Goal: Check status: Check status

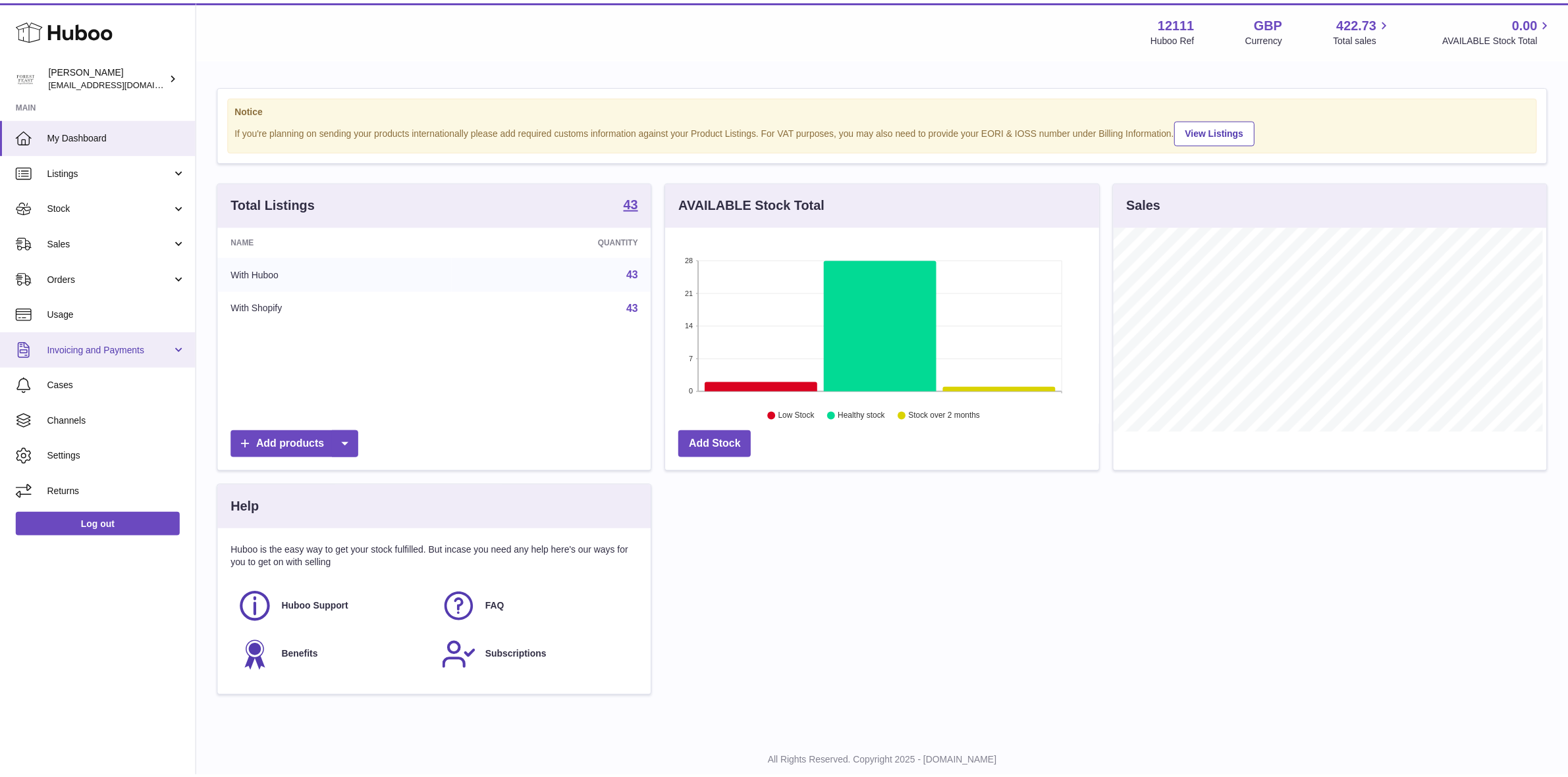
scroll to position [657954, 658050]
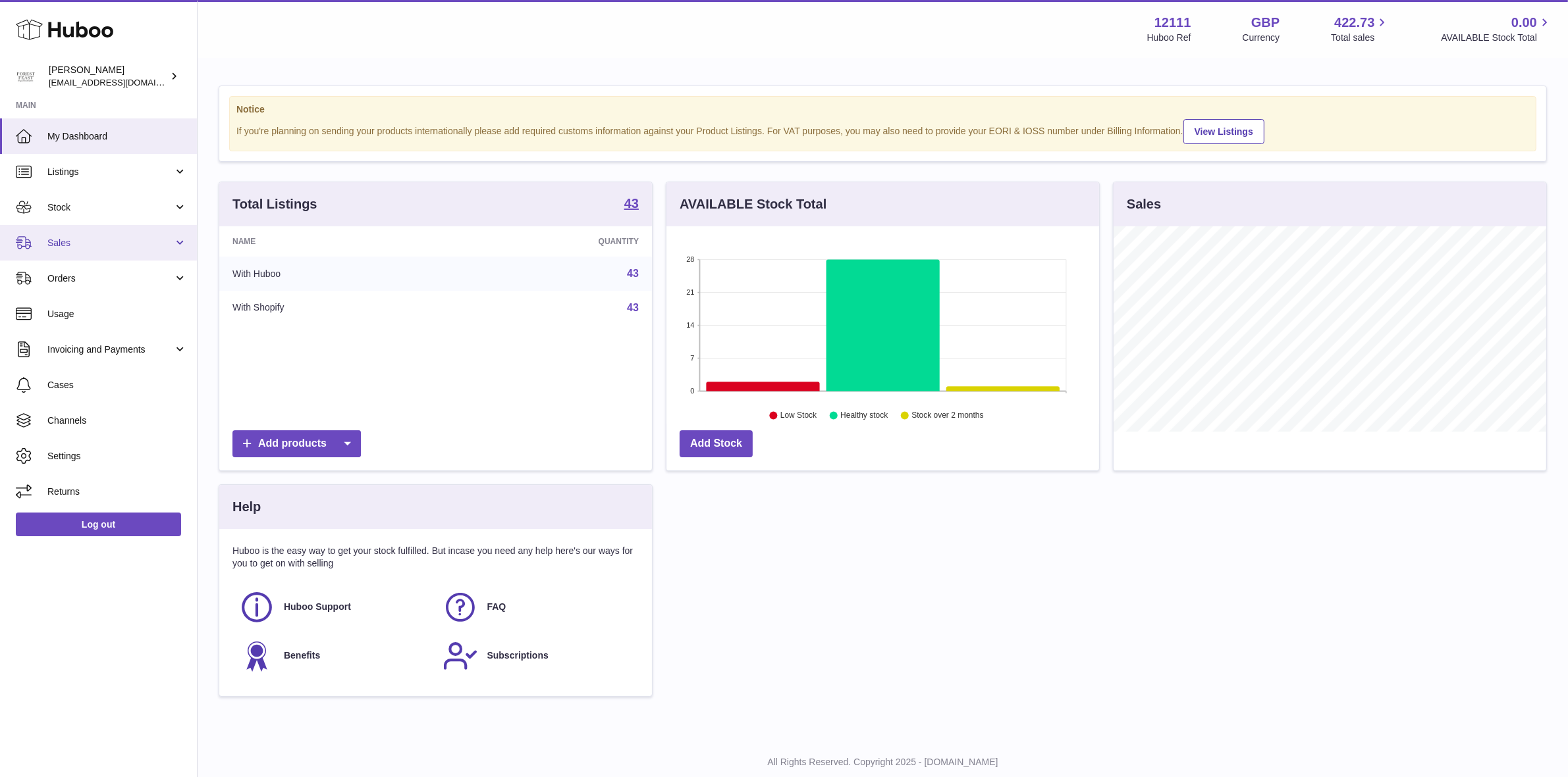
click at [76, 242] on span "Sales" at bounding box center [110, 243] width 126 height 12
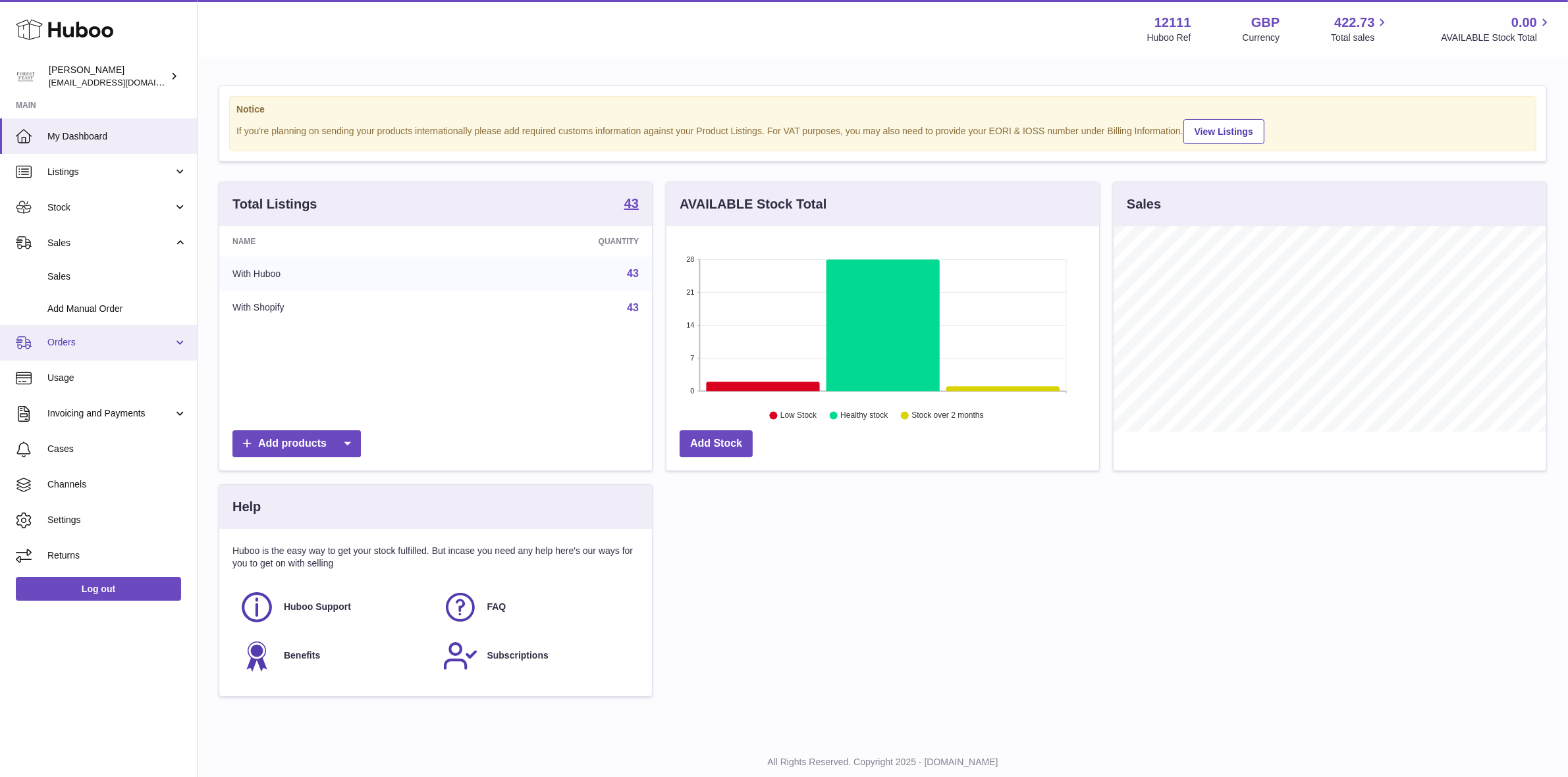
click at [71, 340] on span "Orders" at bounding box center [110, 343] width 126 height 12
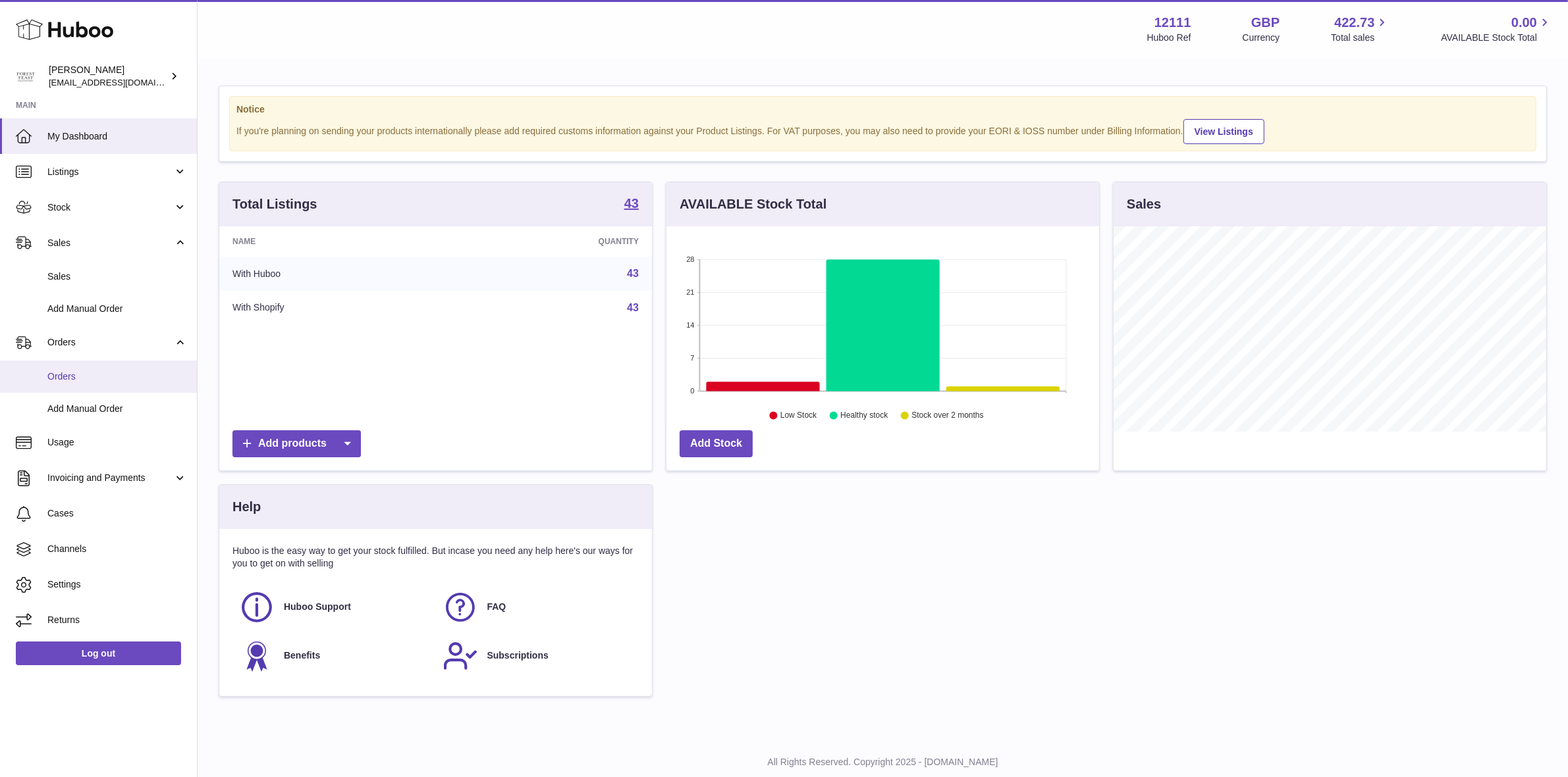
click at [71, 368] on link "Orders" at bounding box center [99, 377] width 197 height 32
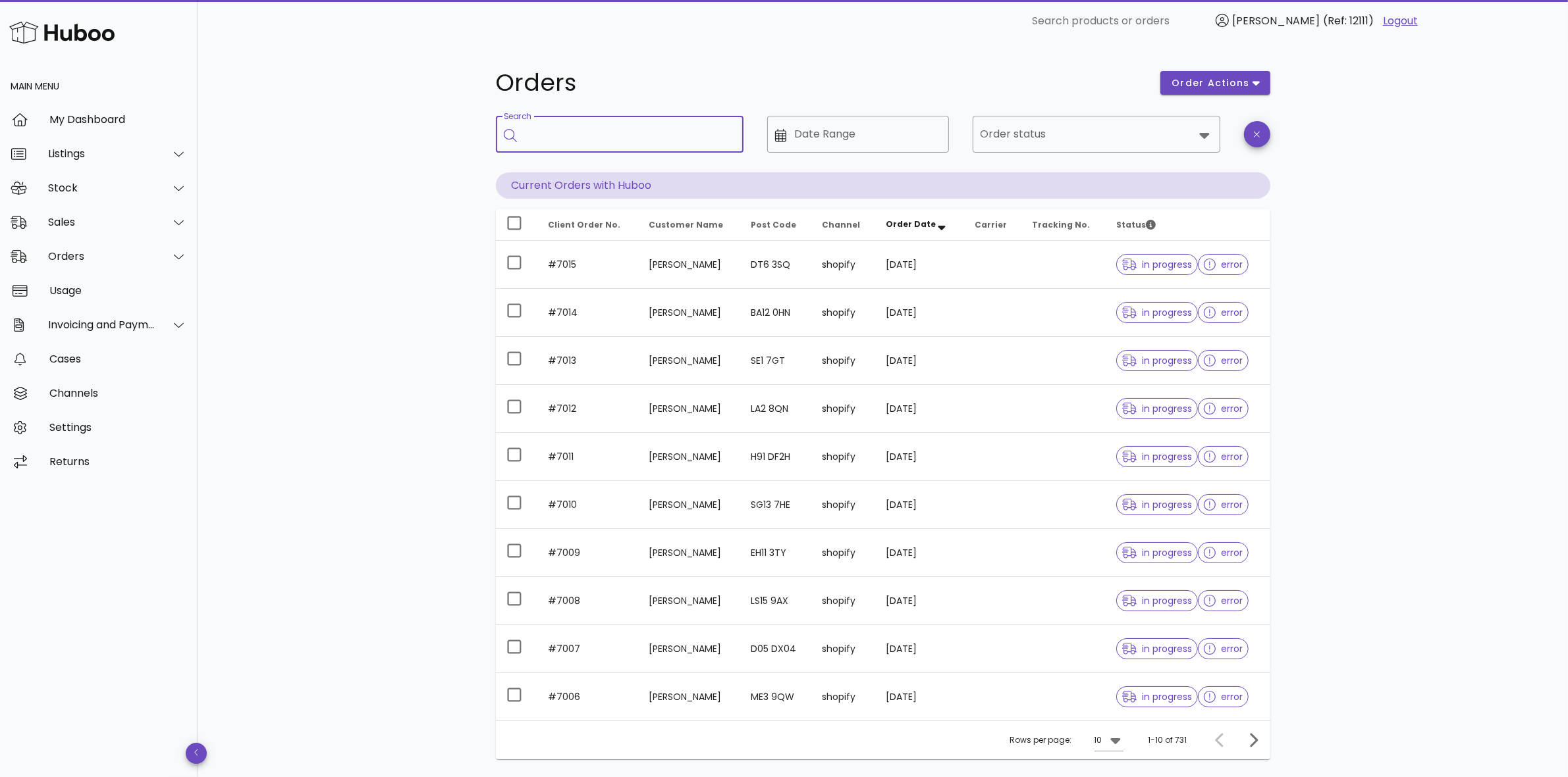
click at [557, 136] on input "Search" at bounding box center [629, 134] width 208 height 21
type input "****"
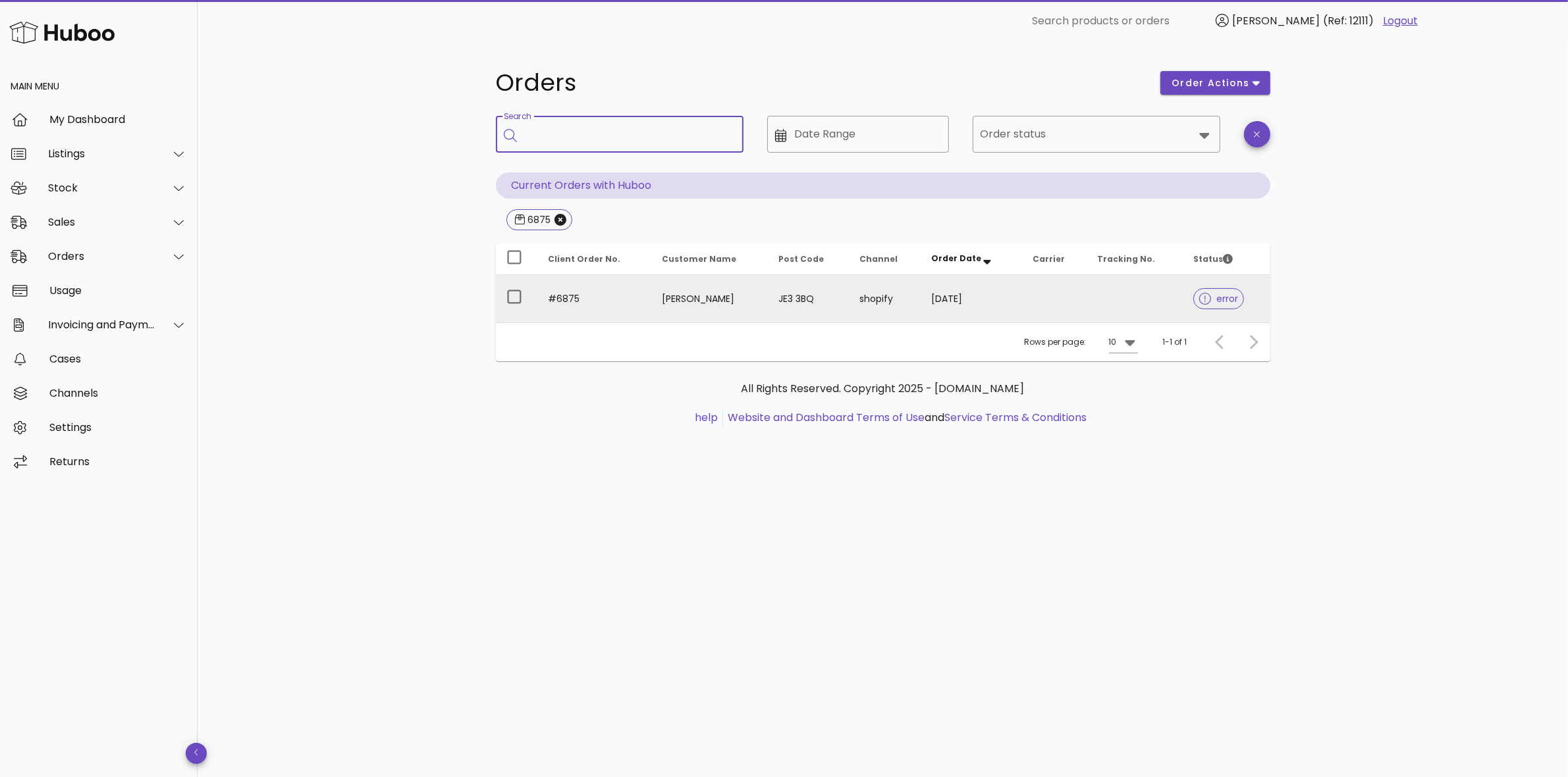
click at [698, 305] on td "[PERSON_NAME]" at bounding box center [709, 298] width 116 height 47
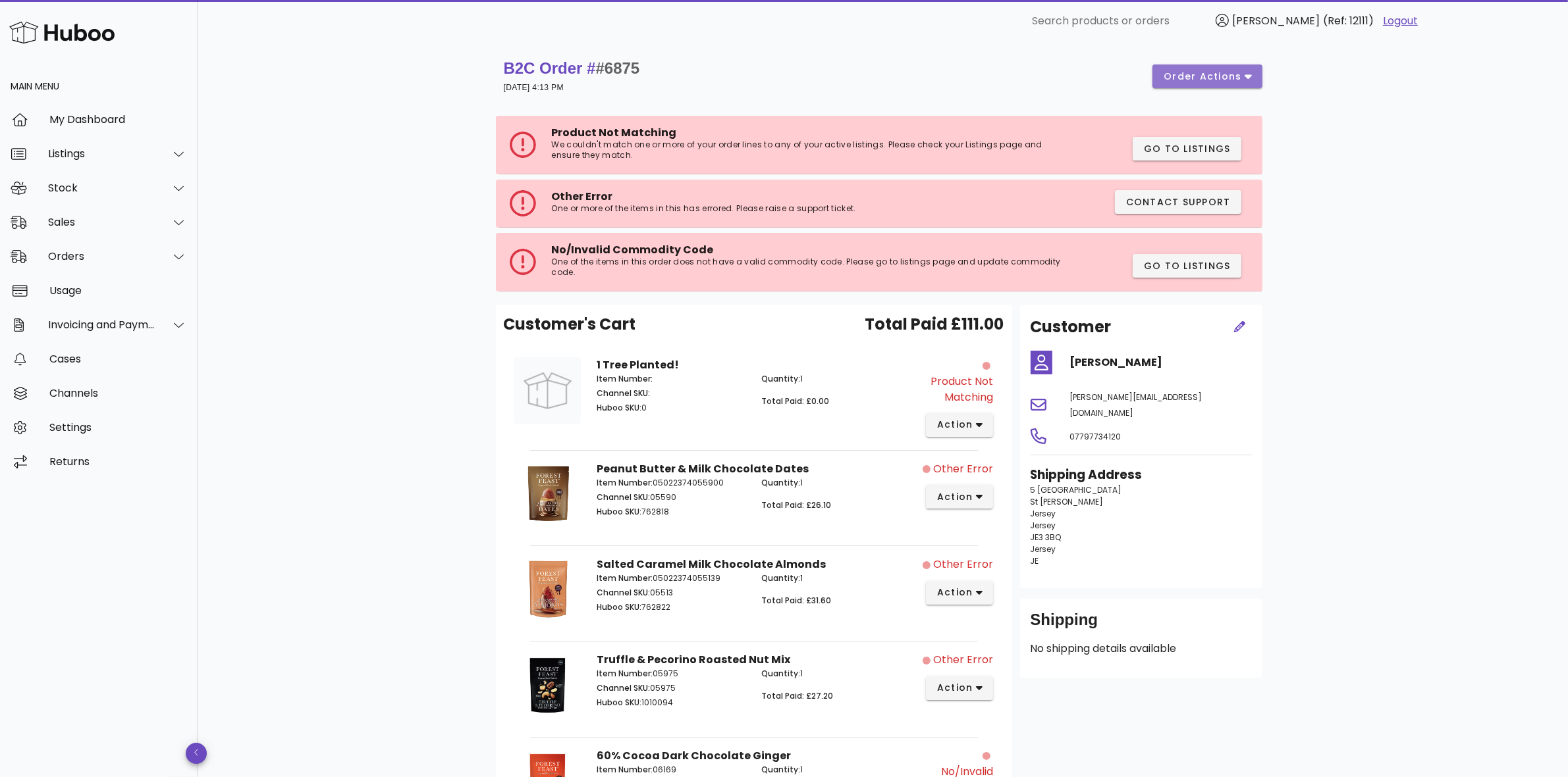
click at [1180, 67] on button "order actions" at bounding box center [1207, 76] width 110 height 24
click at [1325, 120] on div "B2C Order # #6875 30 July 2025 at 4:13 PM order actions Product Not Matching We…" at bounding box center [883, 506] width 1370 height 929
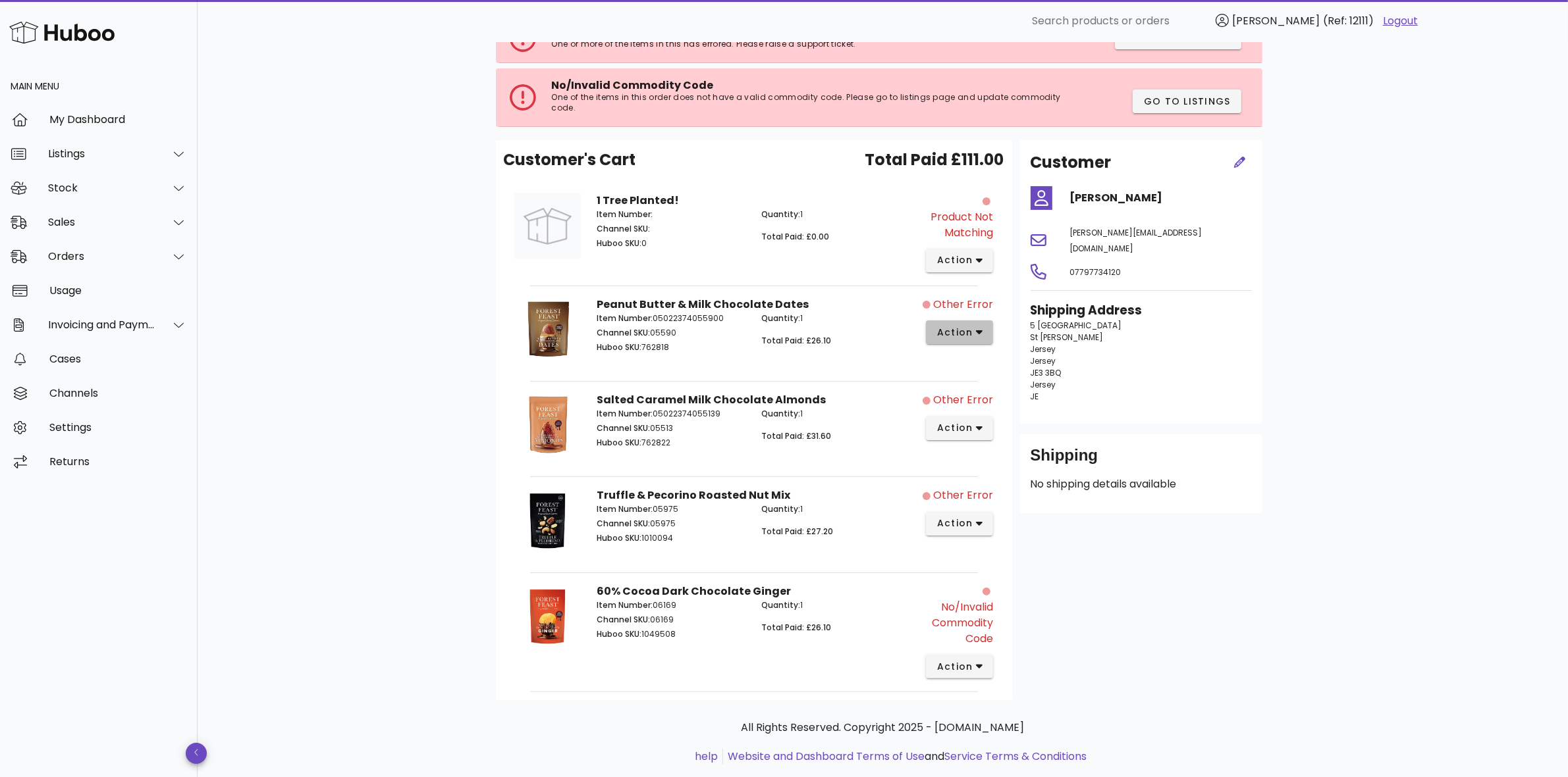
click at [985, 340] on button "action" at bounding box center [960, 332] width 68 height 24
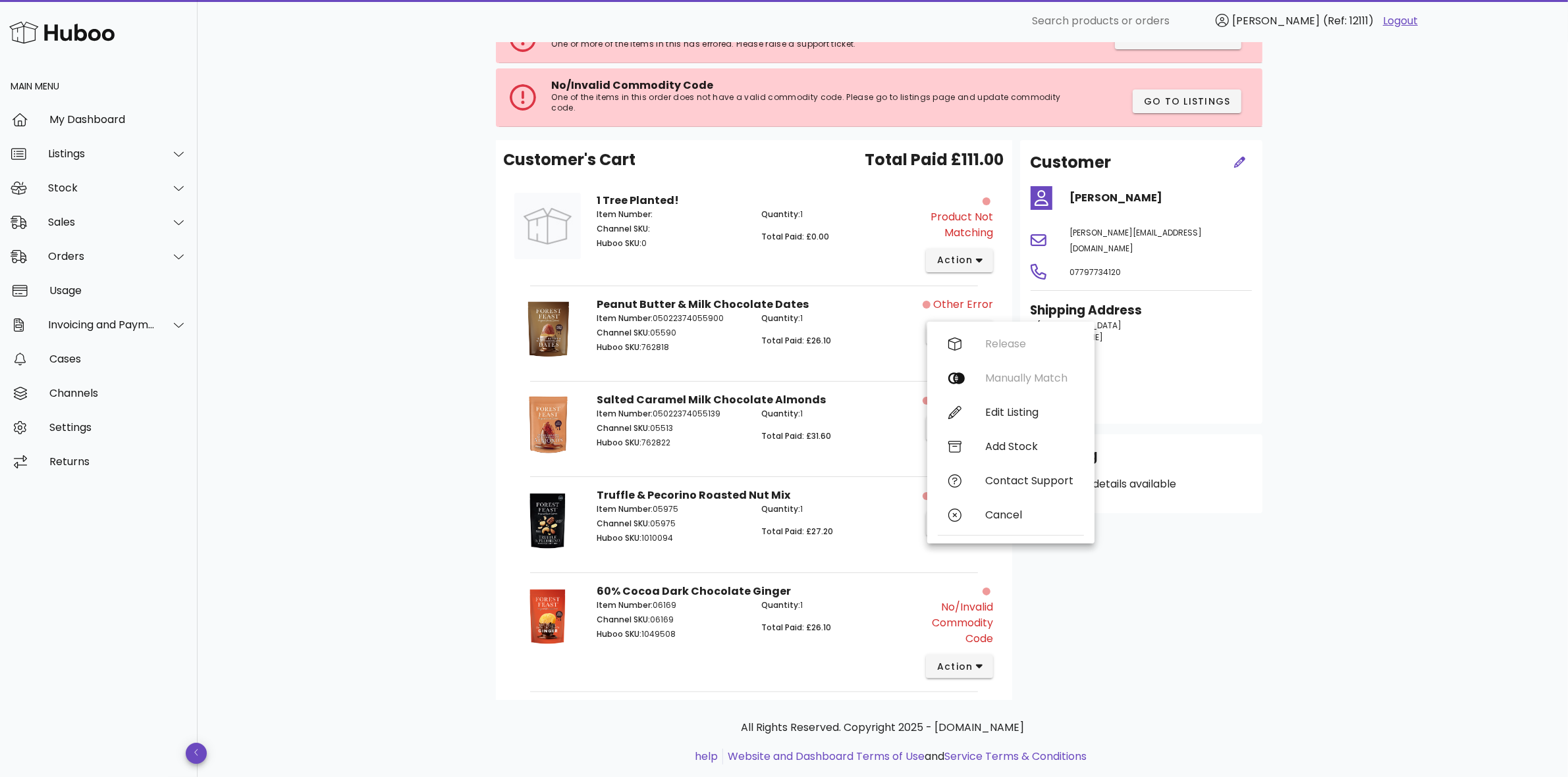
click at [1218, 382] on p "5 st Mary’s village St Mary Jersey Jersey JE3 3BQ Jersey JE" at bounding box center [1141, 361] width 221 height 83
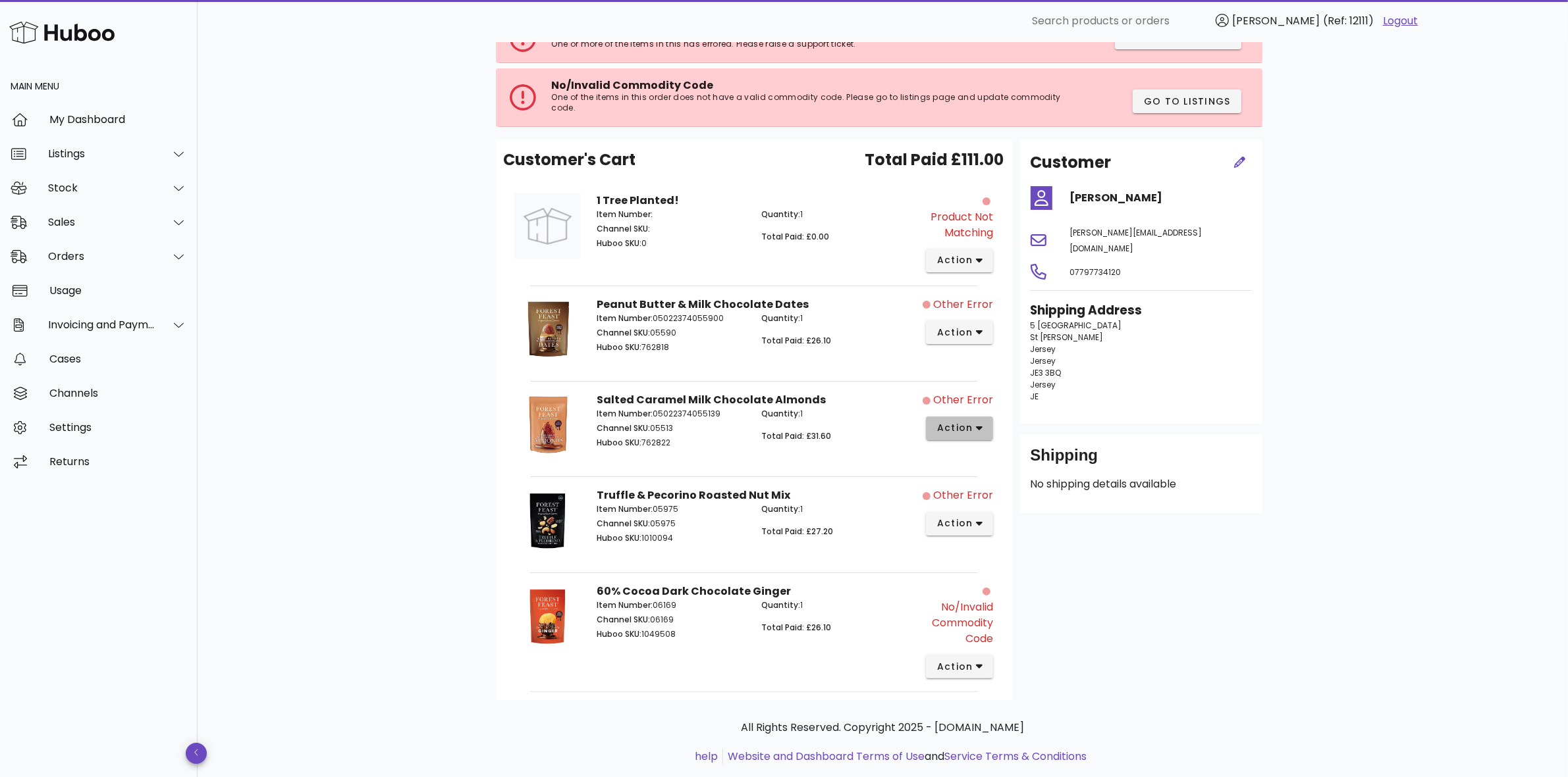
click at [979, 433] on icon "button" at bounding box center [980, 429] width 7 height 12
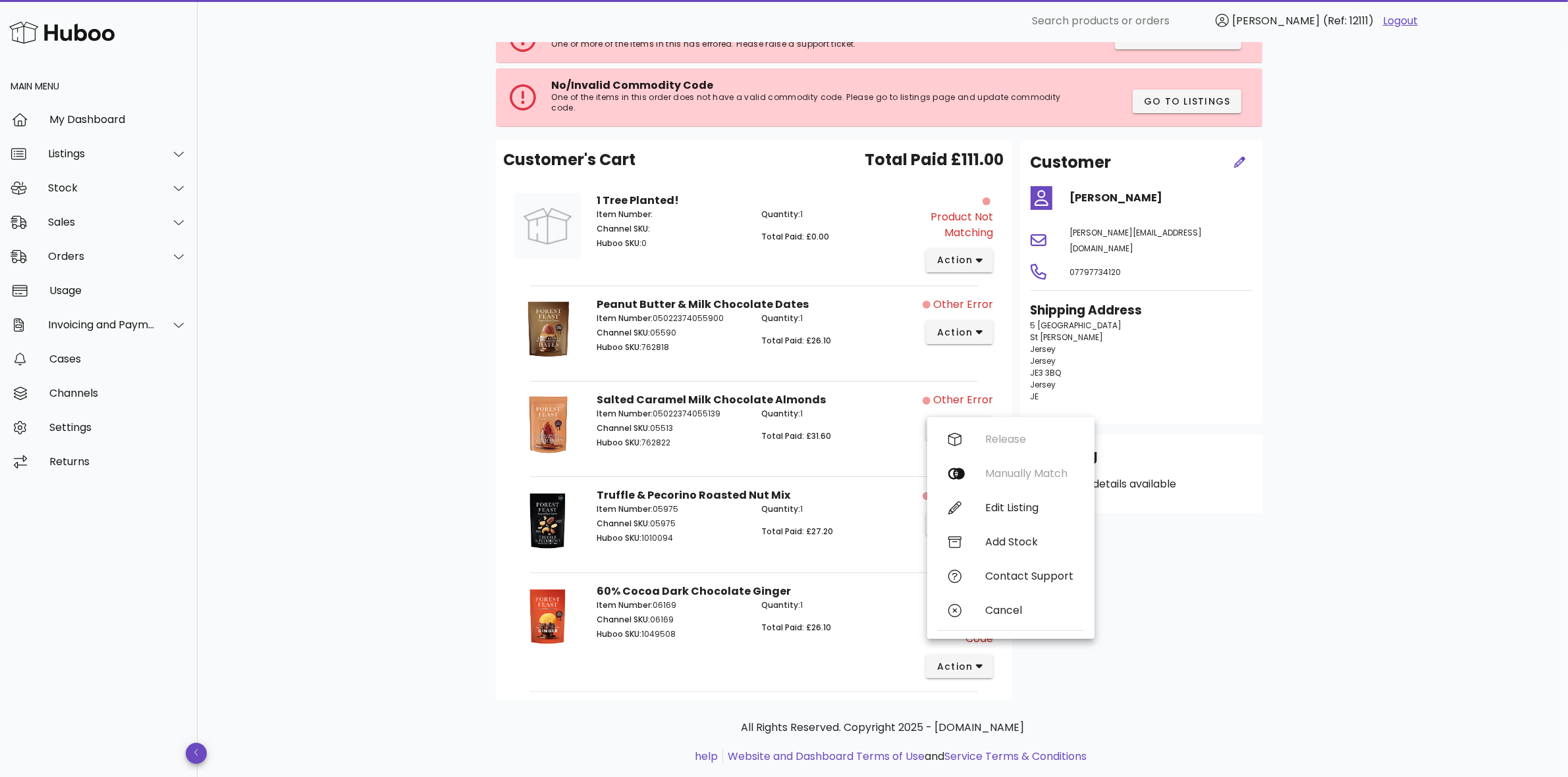
click at [1289, 395] on div "B2C Order # #6875 30 July 2025 at 4:13 PM order actions Product Not Matching We…" at bounding box center [883, 342] width 838 height 929
click at [988, 526] on button "action" at bounding box center [960, 524] width 68 height 24
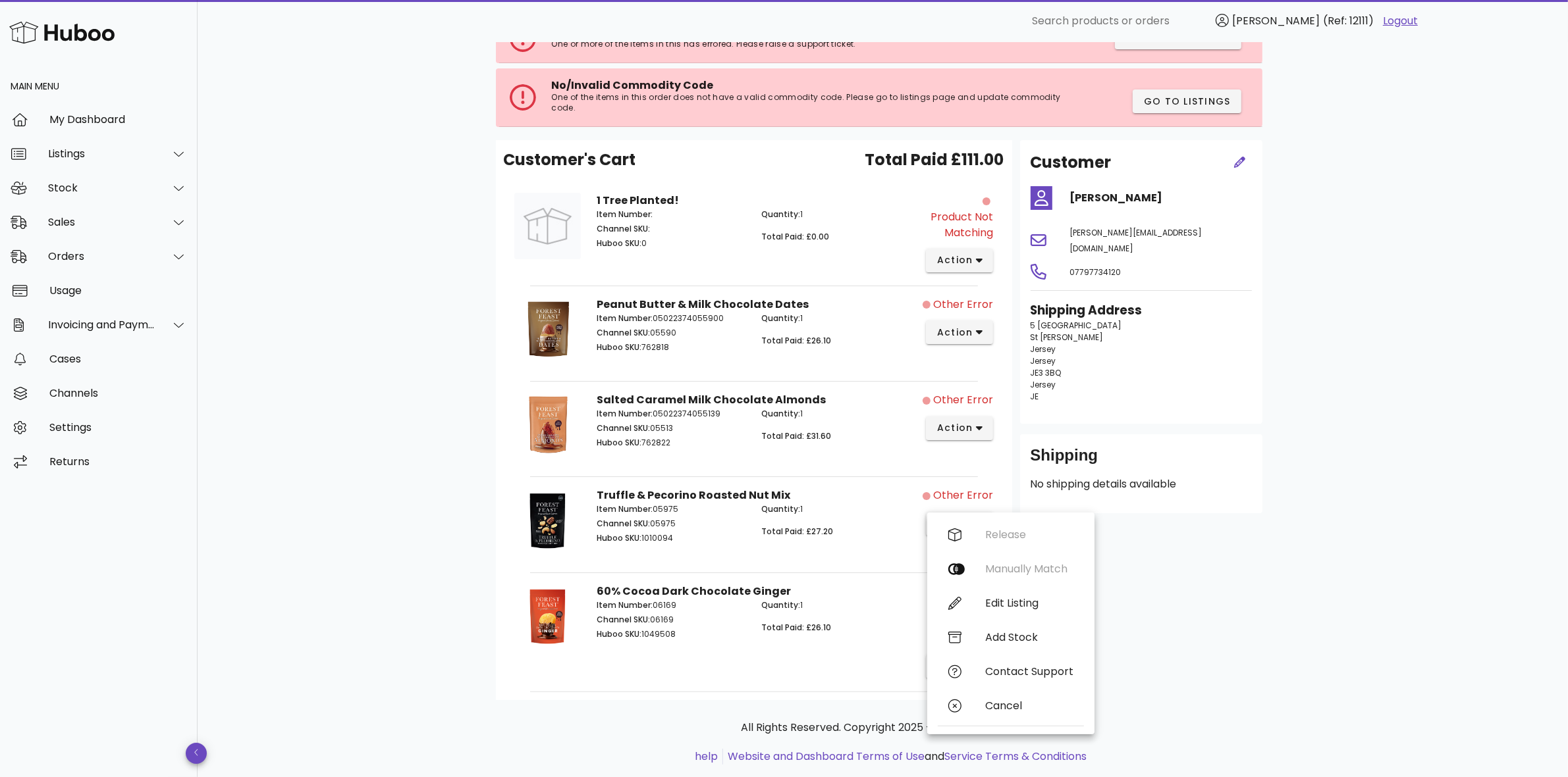
click at [1344, 519] on div "B2C Order # #6875 30 July 2025 at 4:13 PM order actions Product Not Matching We…" at bounding box center [883, 342] width 1370 height 929
click at [974, 663] on span "action" at bounding box center [960, 667] width 47 height 14
click at [1186, 620] on div "Customer Rebecca statt rebecca_statt@yahoo.co.uk 07797734120 Shipping Address 5…" at bounding box center [1141, 420] width 258 height 560
click at [980, 437] on button "action" at bounding box center [960, 429] width 68 height 24
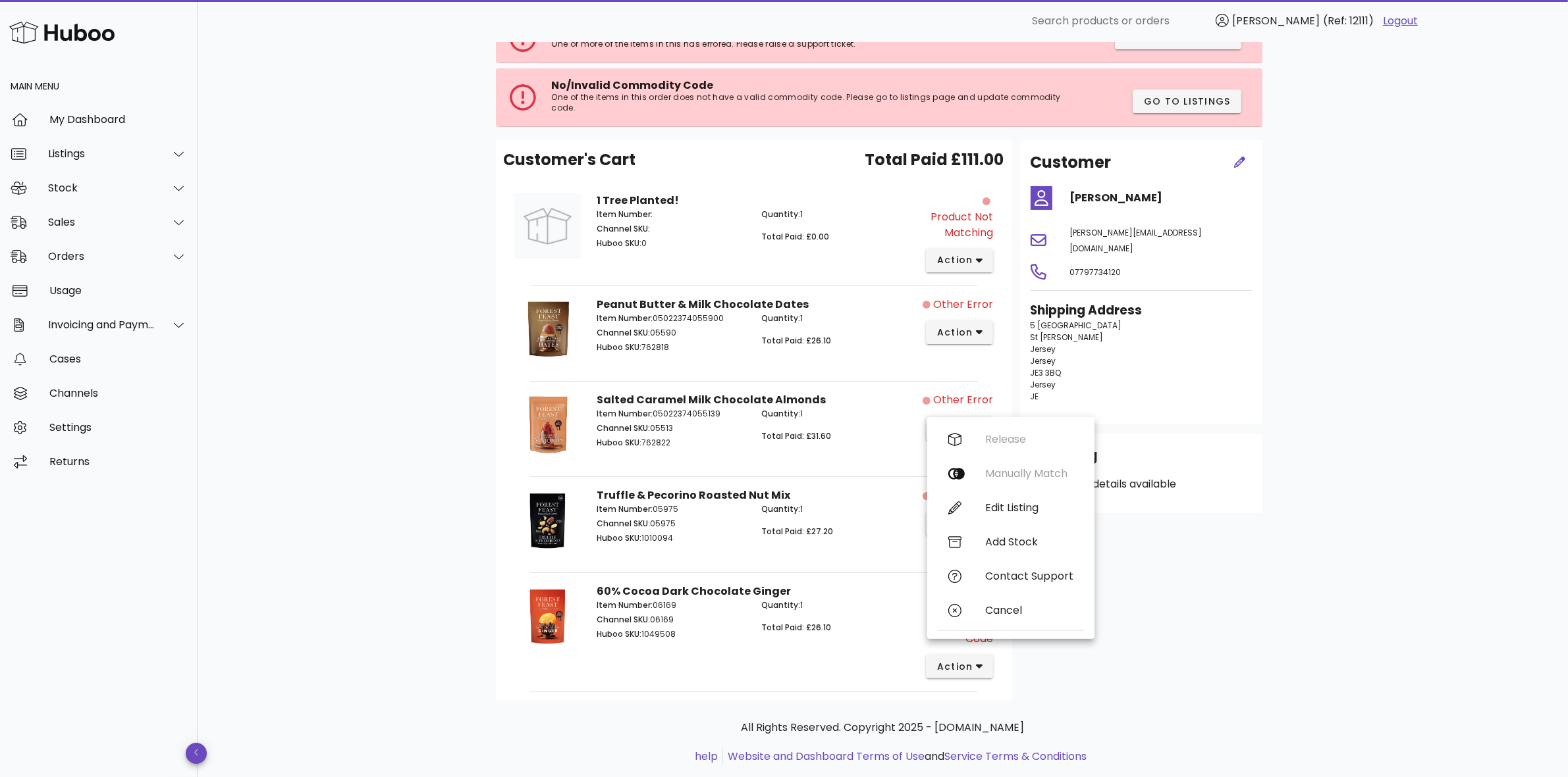
click at [1238, 542] on div "Customer Rebecca statt rebecca_statt@yahoo.co.uk 07797734120 Shipping Address 5…" at bounding box center [1141, 420] width 258 height 560
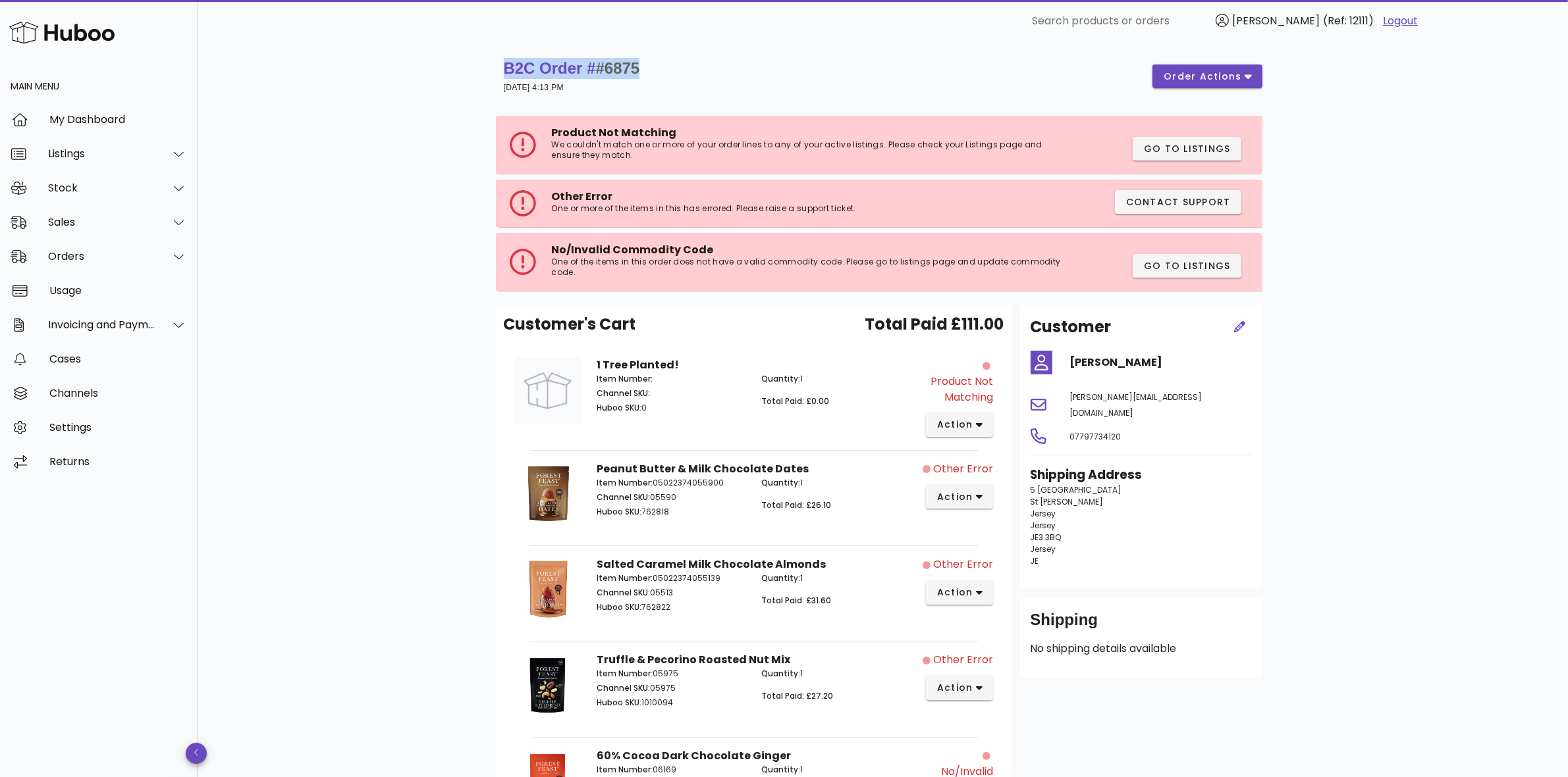
drag, startPoint x: 706, startPoint y: 68, endPoint x: 488, endPoint y: 67, distance: 218.0
click at [488, 67] on div "B2C Order # #6875 30 July 2025 at 4:13 PM order actions Product Not Matching We…" at bounding box center [883, 506] width 838 height 929
copy strong "B2C Order # #6875"
click at [1180, 156] on span "Contact Support" at bounding box center [1186, 148] width 88 height 14
